Goal: Task Accomplishment & Management: Complete application form

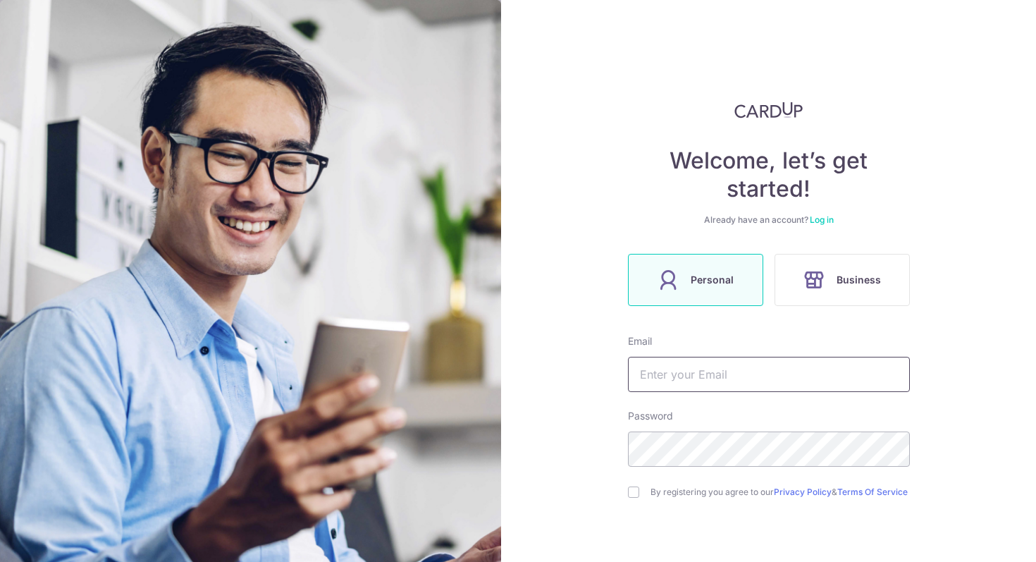
click at [737, 387] on input "text" at bounding box center [769, 374] width 282 height 35
type input "Zhenxilye@hotmail.com"
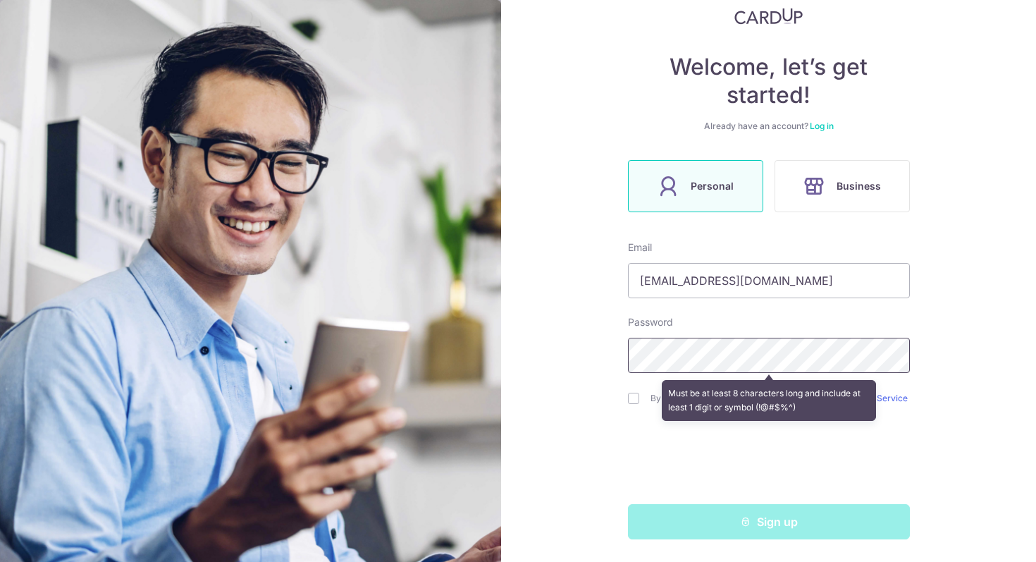
scroll to position [99, 0]
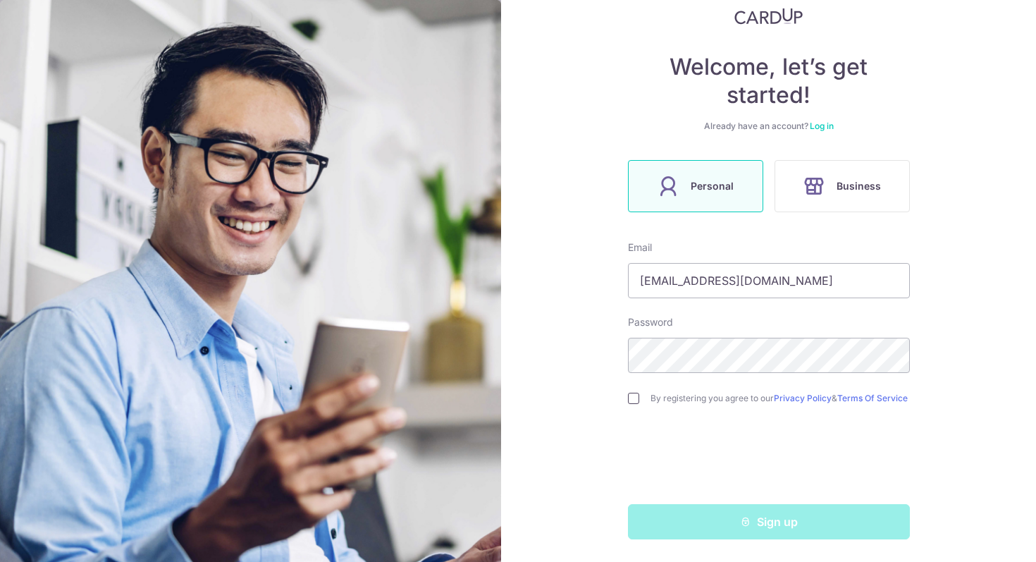
click at [632, 394] on input "checkbox" at bounding box center [633, 398] width 11 height 11
checkbox input "true"
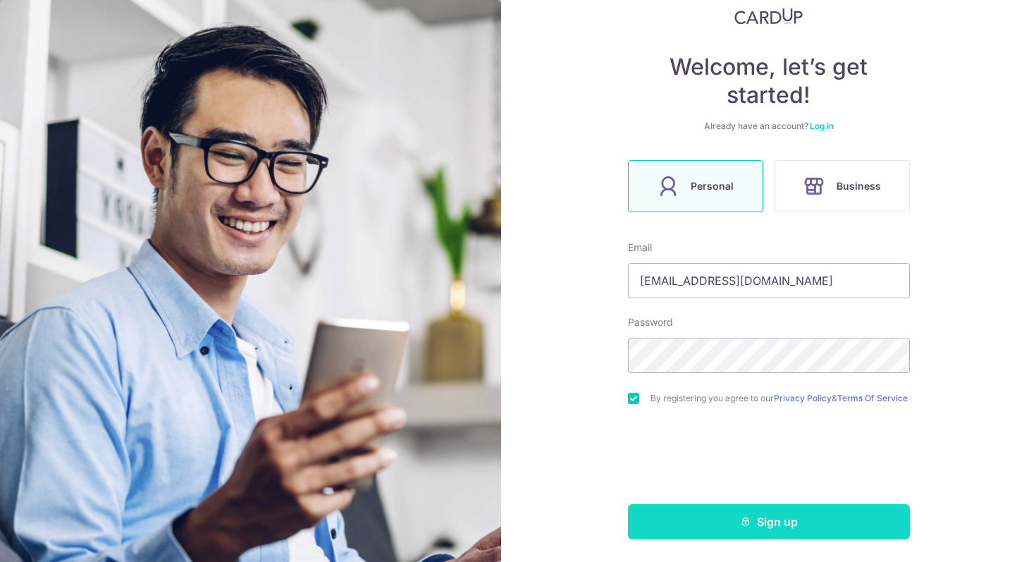
click at [720, 513] on button "Sign up" at bounding box center [769, 521] width 282 height 35
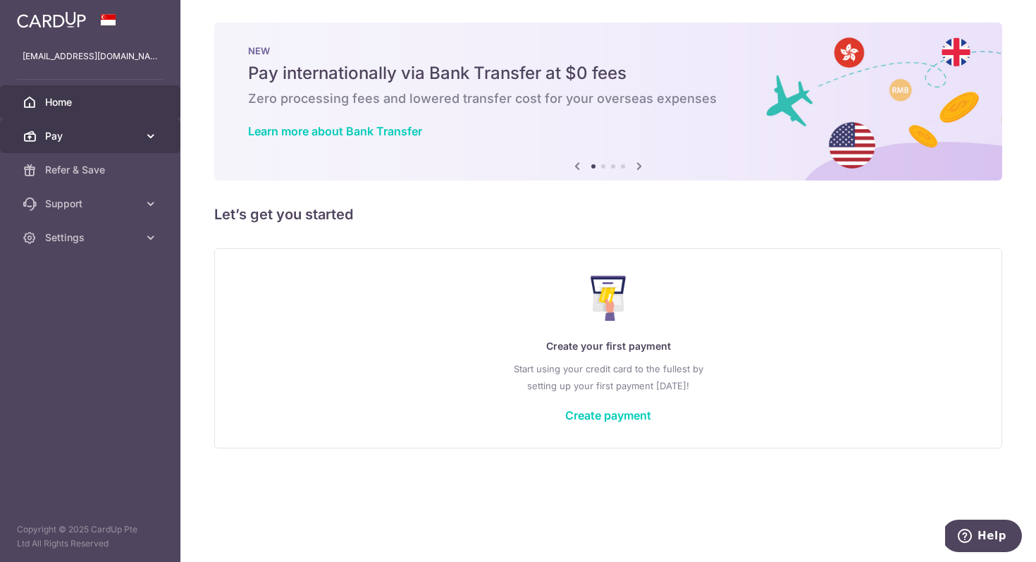
click at [152, 136] on icon at bounding box center [151, 136] width 14 height 14
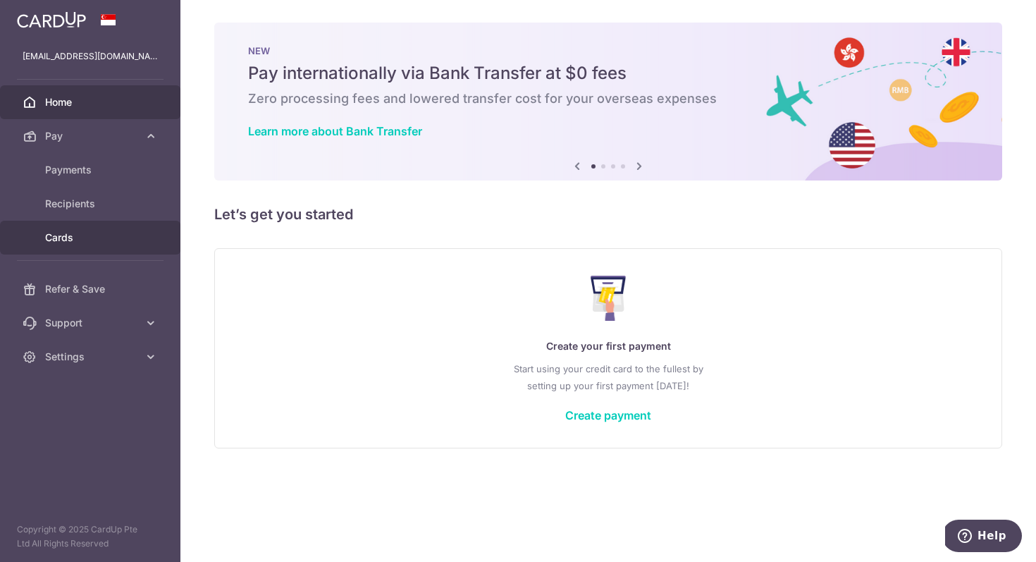
click at [80, 237] on span "Cards" at bounding box center [91, 238] width 93 height 14
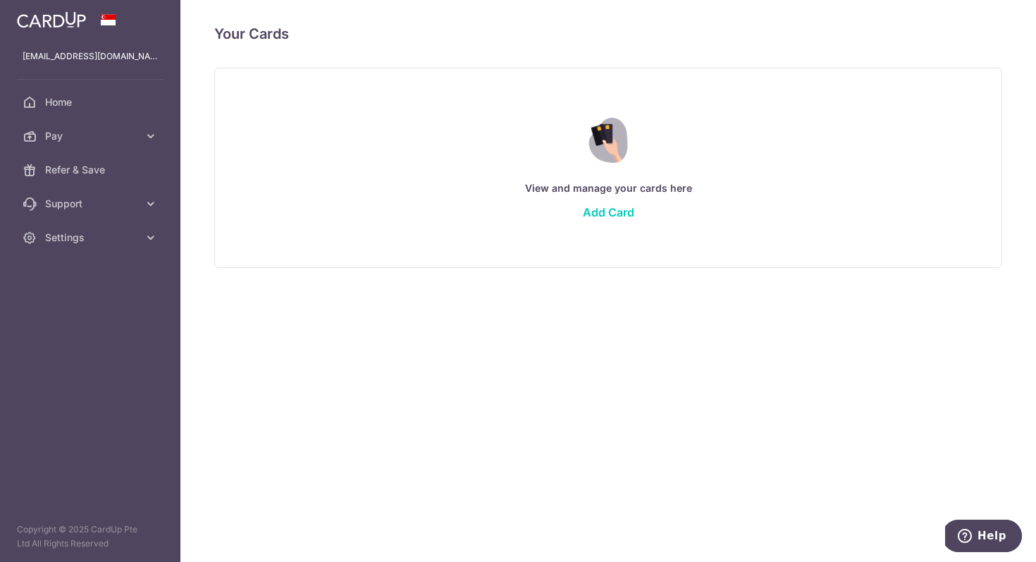
click at [608, 202] on div "View and manage your cards here Add Card" at bounding box center [608, 167] width 753 height 122
click at [606, 209] on link "Add Card" at bounding box center [608, 212] width 51 height 14
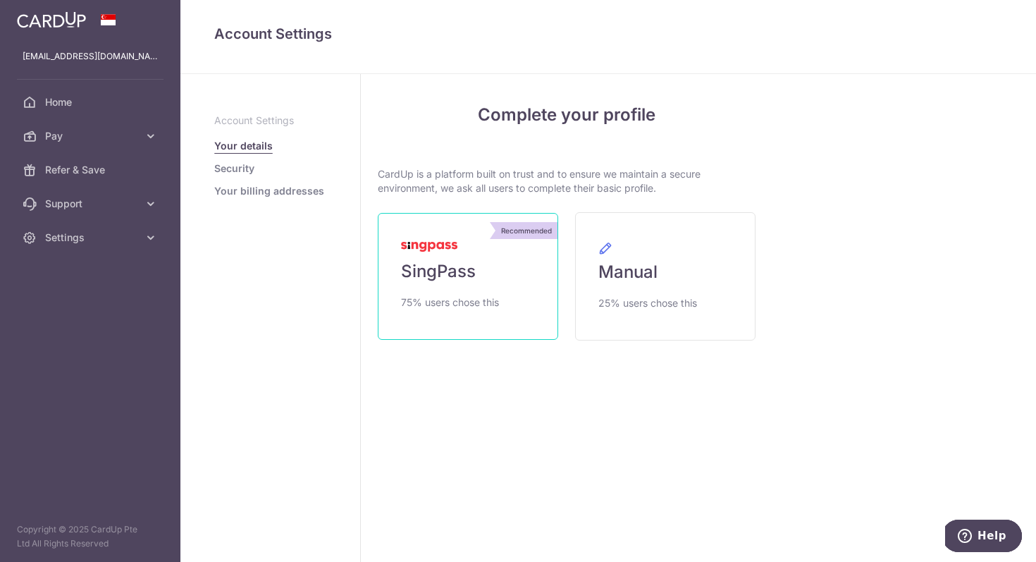
click at [453, 300] on span "75% users chose this" at bounding box center [450, 302] width 98 height 17
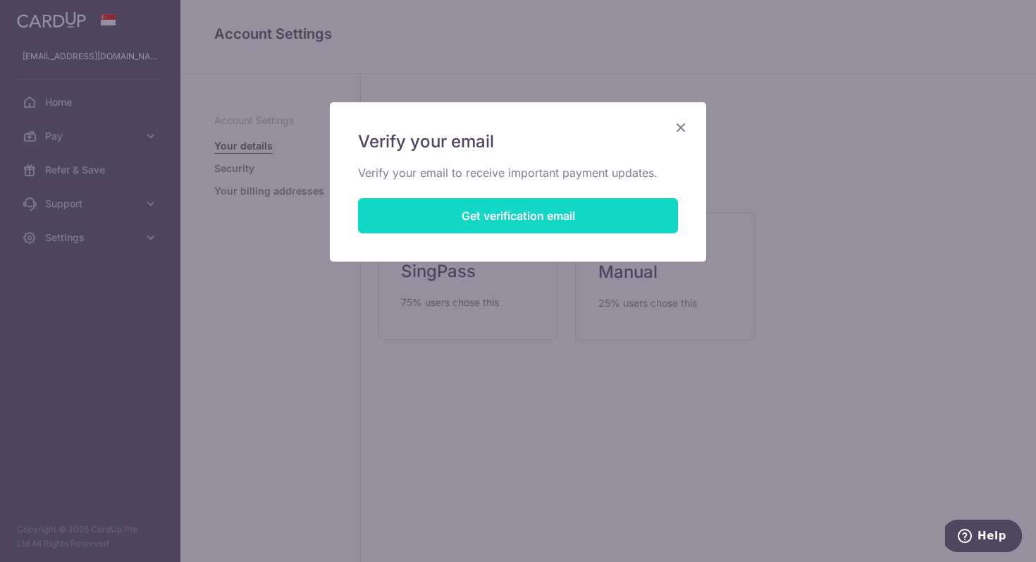
click at [549, 219] on button "Get verification email" at bounding box center [518, 215] width 320 height 35
